Goal: Task Accomplishment & Management: Use online tool/utility

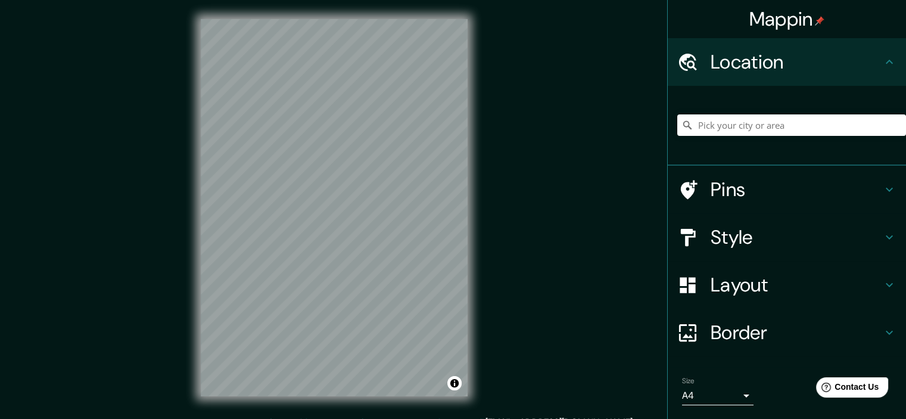
click at [600, 164] on div "Mappin Location Pins Style Layout Border Choose a border. Hint : you can make l…" at bounding box center [453, 217] width 906 height 434
click at [738, 129] on input "Pick your city or area" at bounding box center [791, 124] width 229 height 21
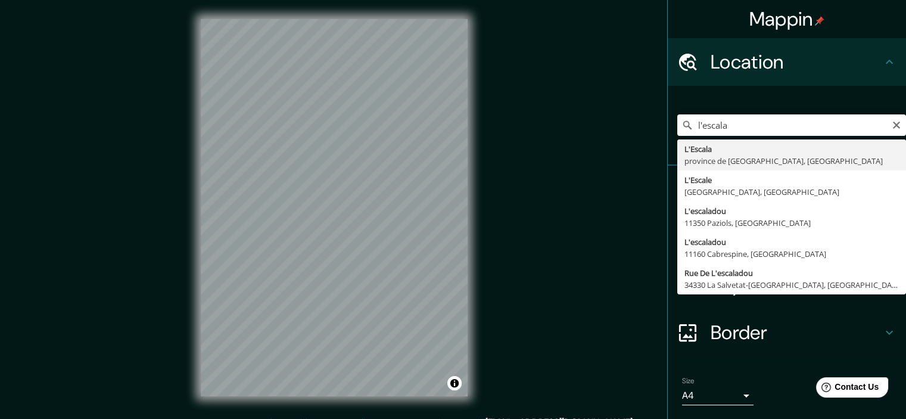
type input "L'Escala, province de [GEOGRAPHIC_DATA], [GEOGRAPHIC_DATA]"
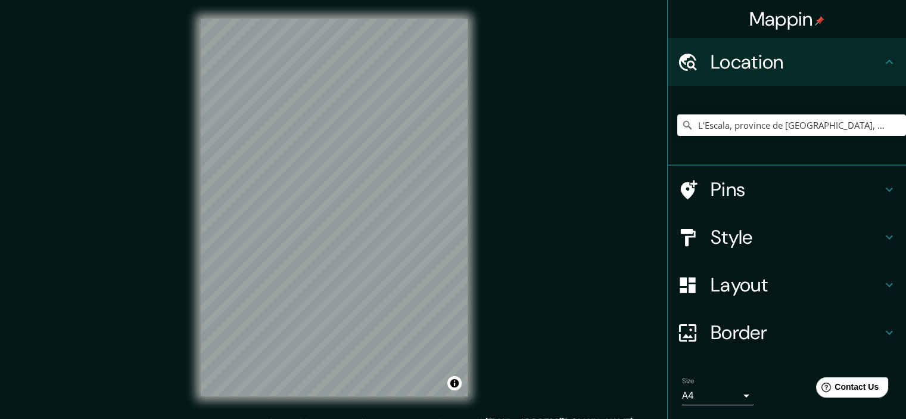
click at [830, 239] on h4 "Style" at bounding box center [797, 237] width 172 height 24
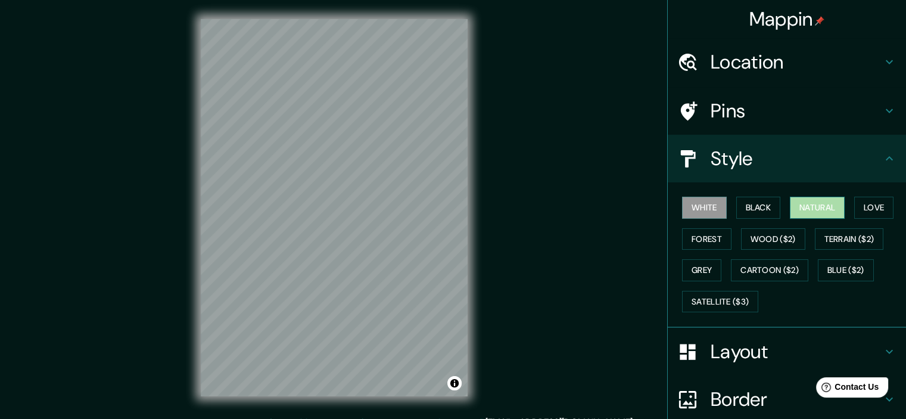
click at [808, 208] on button "Natural" at bounding box center [817, 208] width 55 height 22
click at [854, 205] on button "Love" at bounding box center [873, 208] width 39 height 22
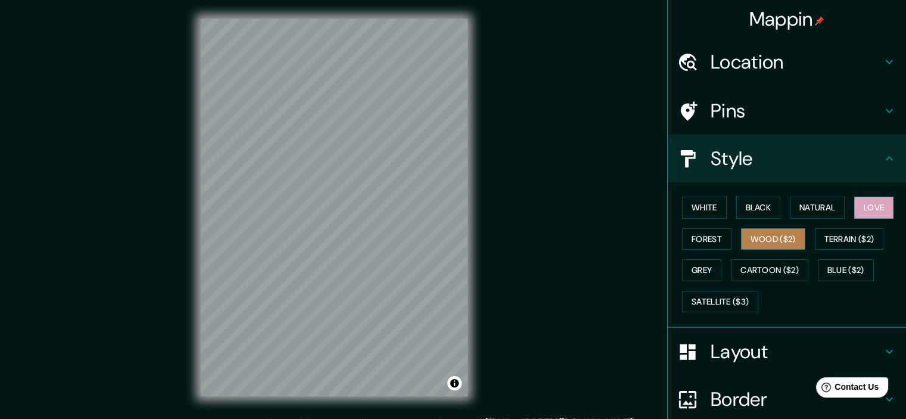
click at [781, 240] on button "Wood ($2)" at bounding box center [773, 239] width 64 height 22
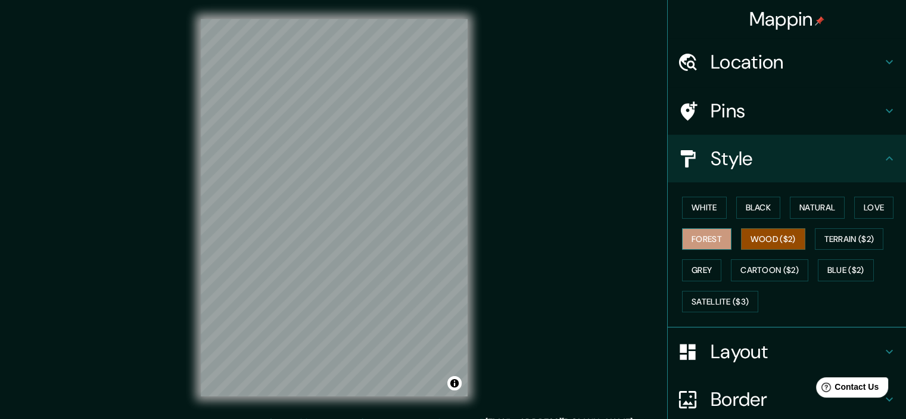
click at [709, 232] on button "Forest" at bounding box center [706, 239] width 49 height 22
click at [706, 217] on button "White" at bounding box center [704, 208] width 45 height 22
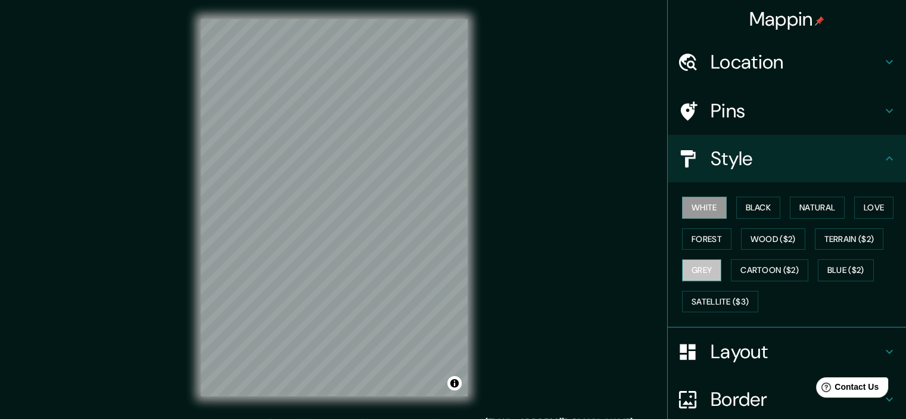
click at [708, 279] on button "Grey" at bounding box center [701, 270] width 39 height 22
click at [834, 264] on button "Blue ($2)" at bounding box center [846, 270] width 56 height 22
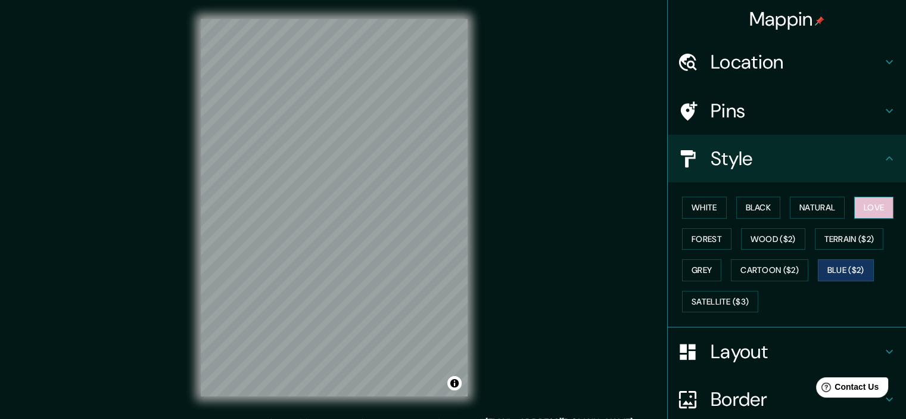
click at [865, 205] on button "Love" at bounding box center [873, 208] width 39 height 22
click at [815, 213] on button "Natural" at bounding box center [817, 208] width 55 height 22
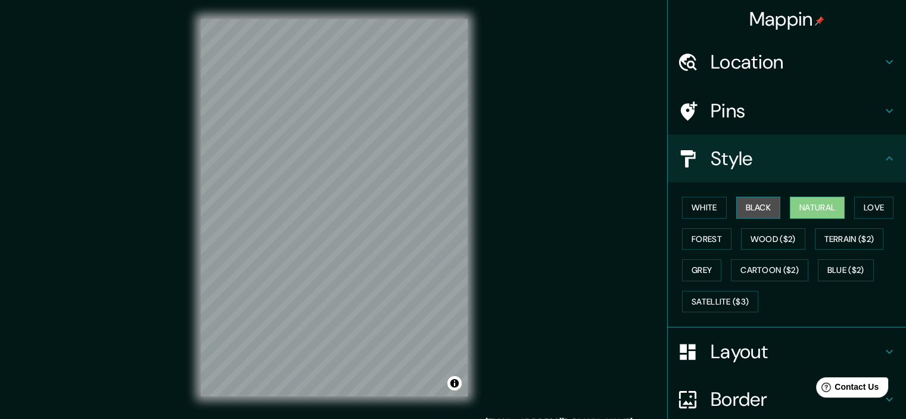
click at [755, 216] on button "Black" at bounding box center [758, 208] width 45 height 22
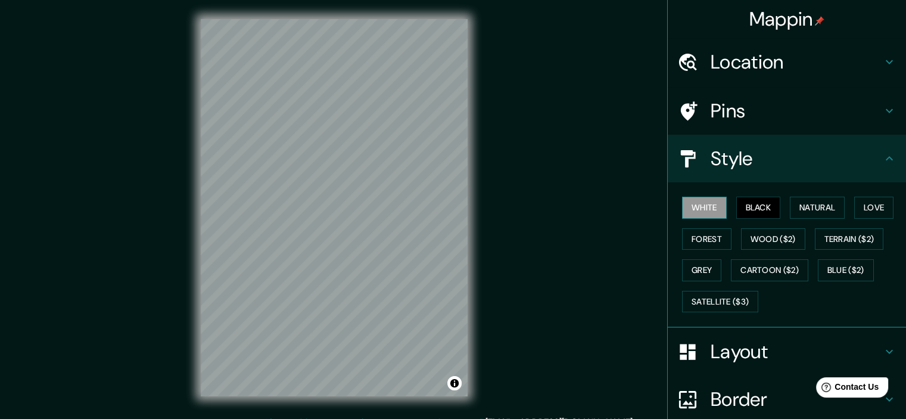
click at [713, 214] on button "White" at bounding box center [704, 208] width 45 height 22
click at [756, 350] on h4 "Layout" at bounding box center [797, 352] width 172 height 24
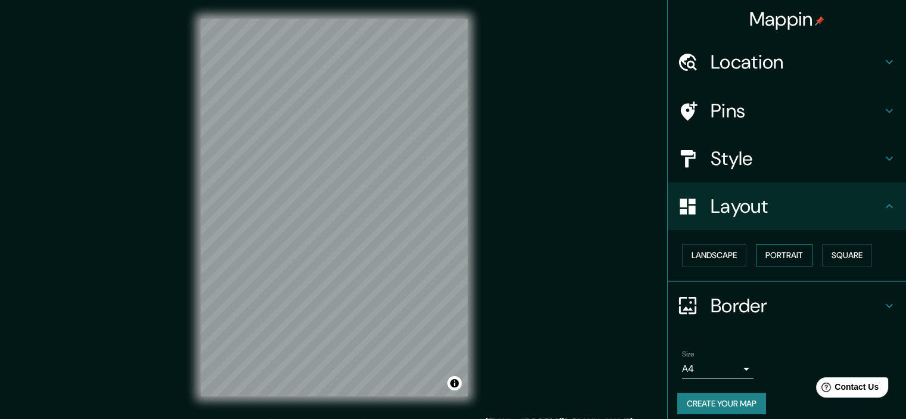
click at [770, 257] on button "Portrait" at bounding box center [784, 255] width 57 height 22
click at [705, 257] on button "Landscape" at bounding box center [714, 255] width 64 height 22
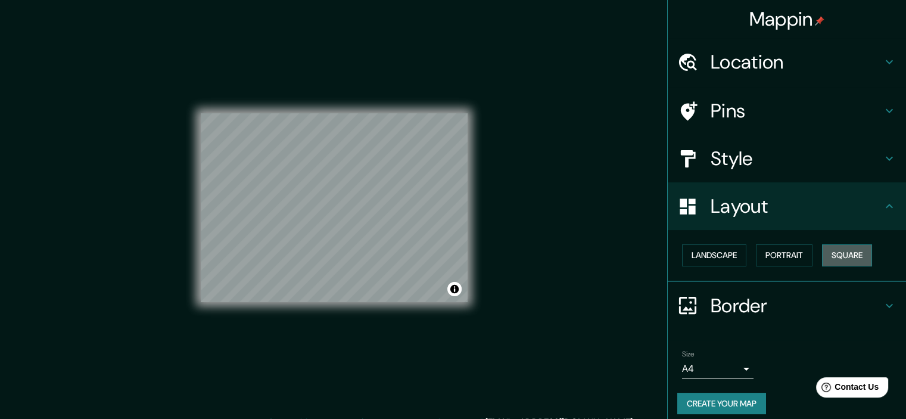
click at [845, 257] on button "Square" at bounding box center [847, 255] width 50 height 22
